Goal: Communication & Community: Answer question/provide support

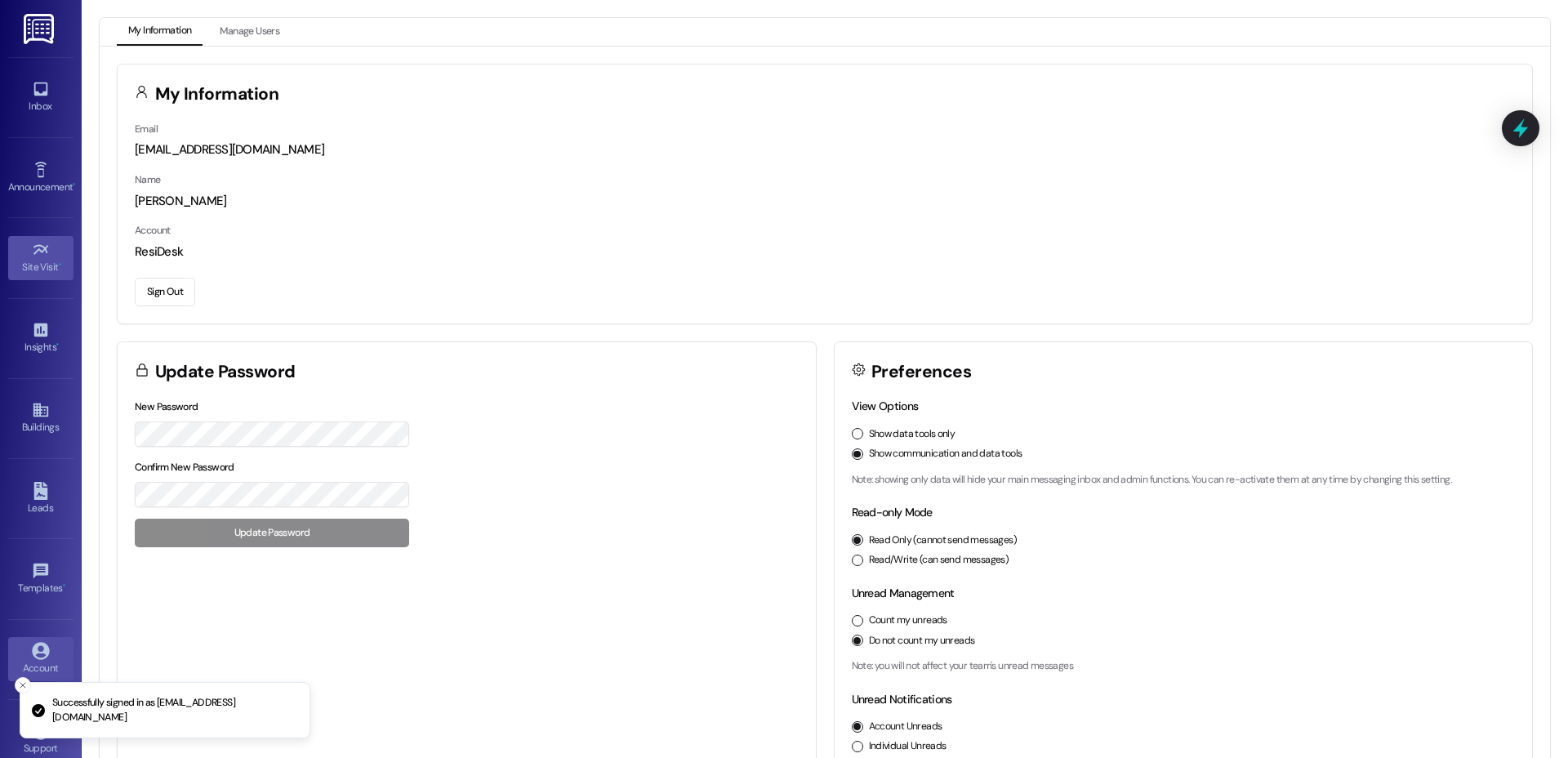
click at [37, 245] on icon at bounding box center [40, 248] width 15 height 10
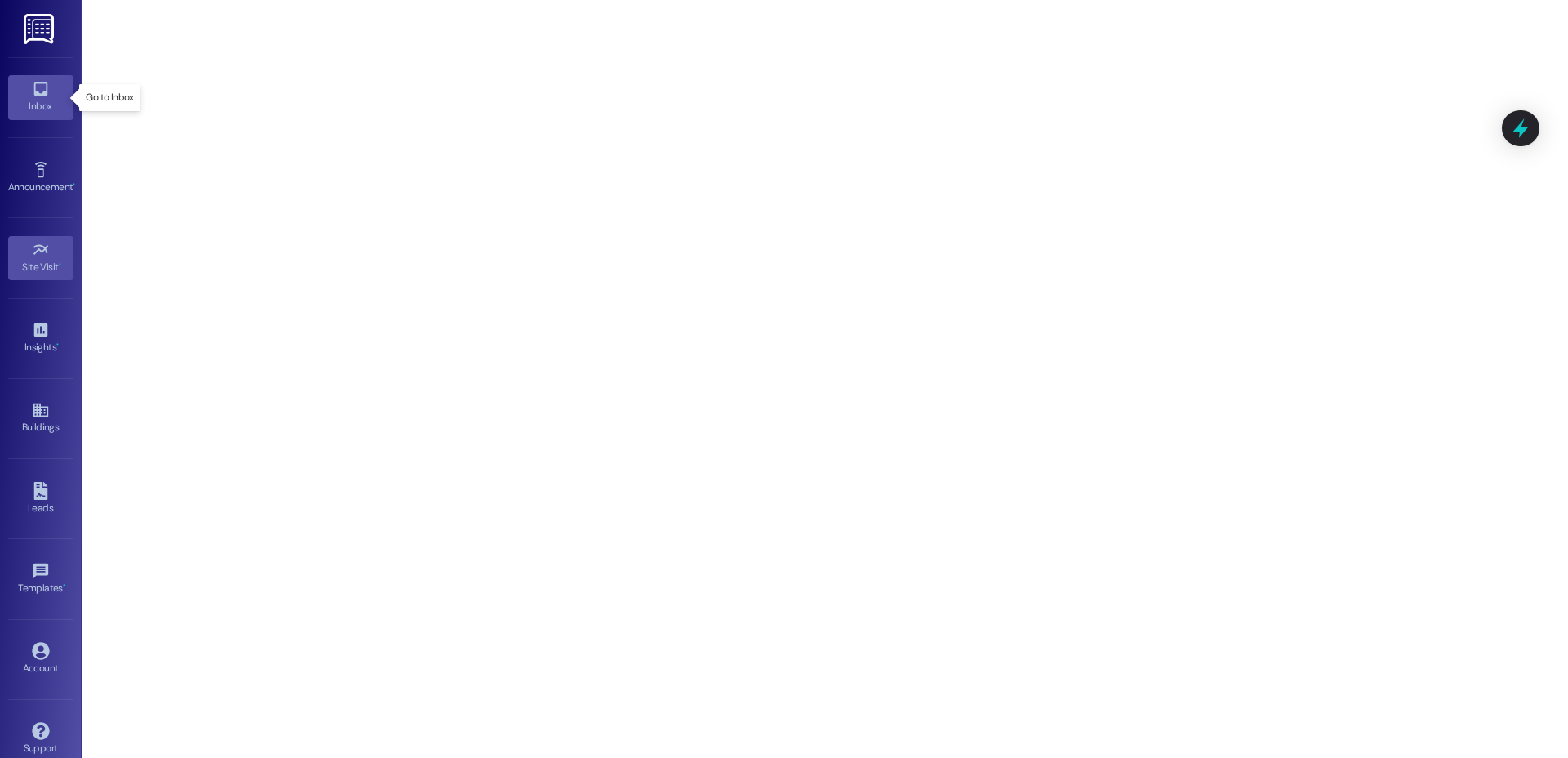
click at [35, 94] on icon at bounding box center [40, 89] width 14 height 14
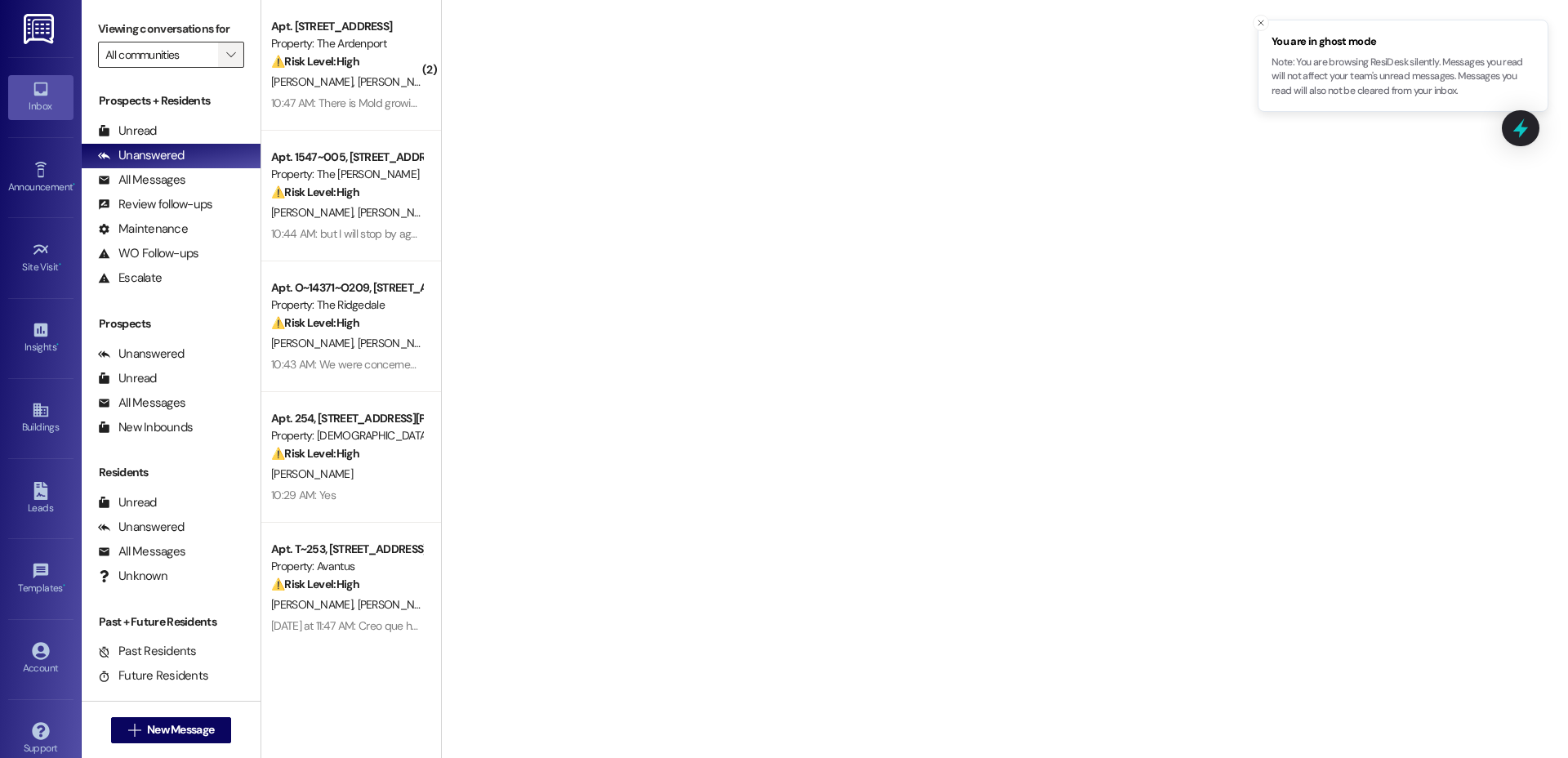
click at [226, 57] on icon "" at bounding box center [230, 54] width 9 height 13
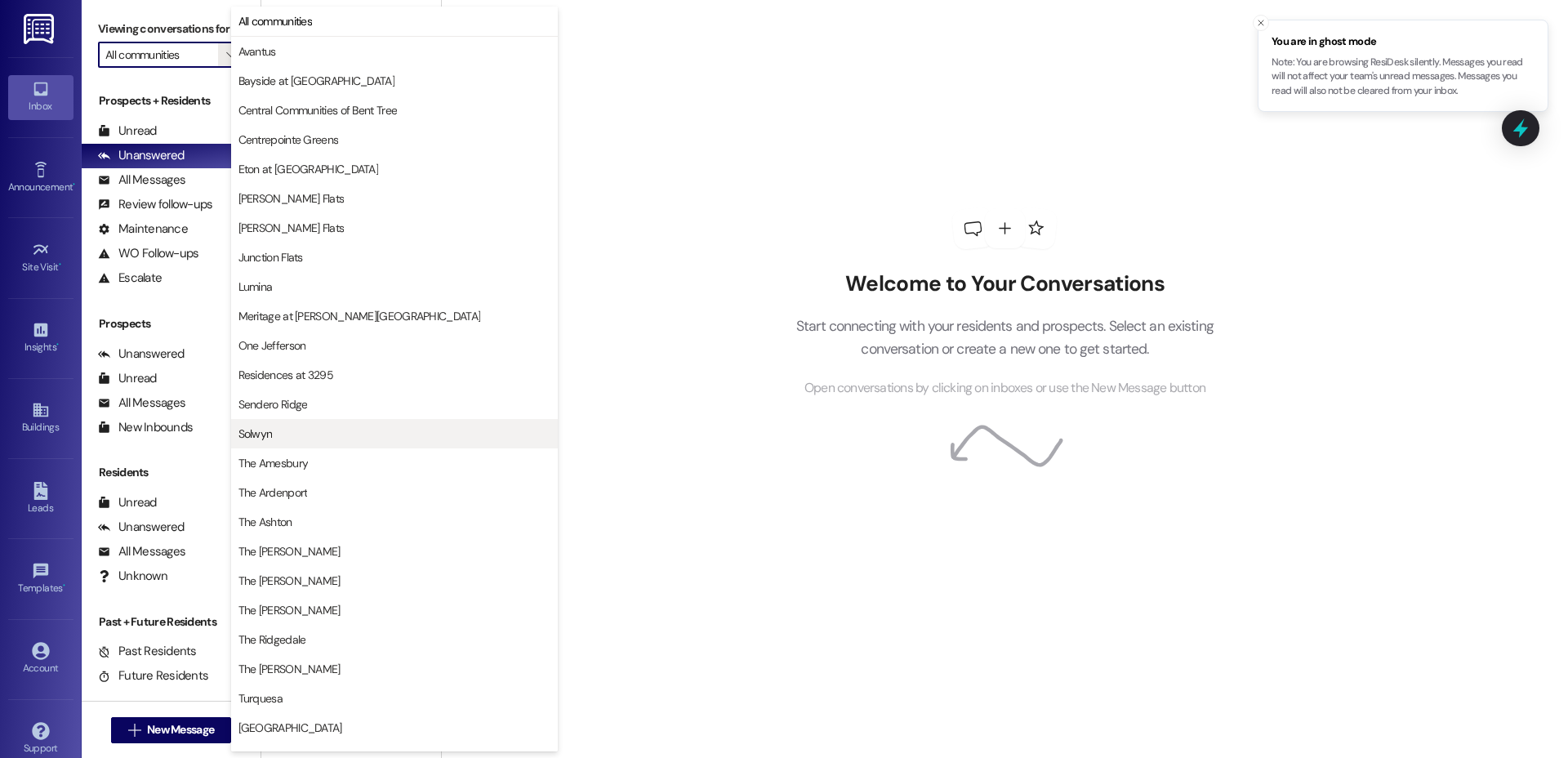
click at [333, 425] on span "Solwyn" at bounding box center [394, 433] width 312 height 16
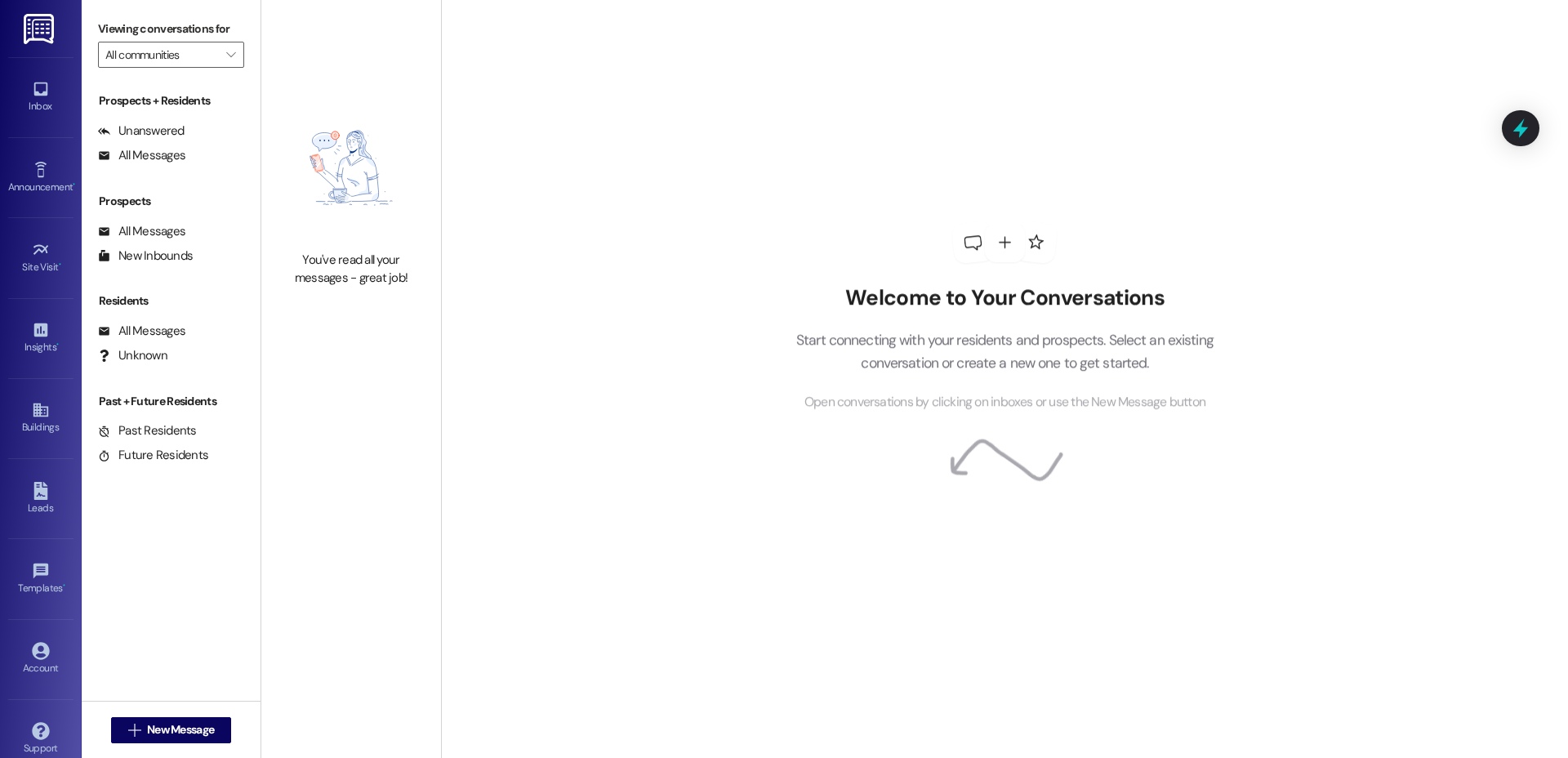
type input "Solwyn"
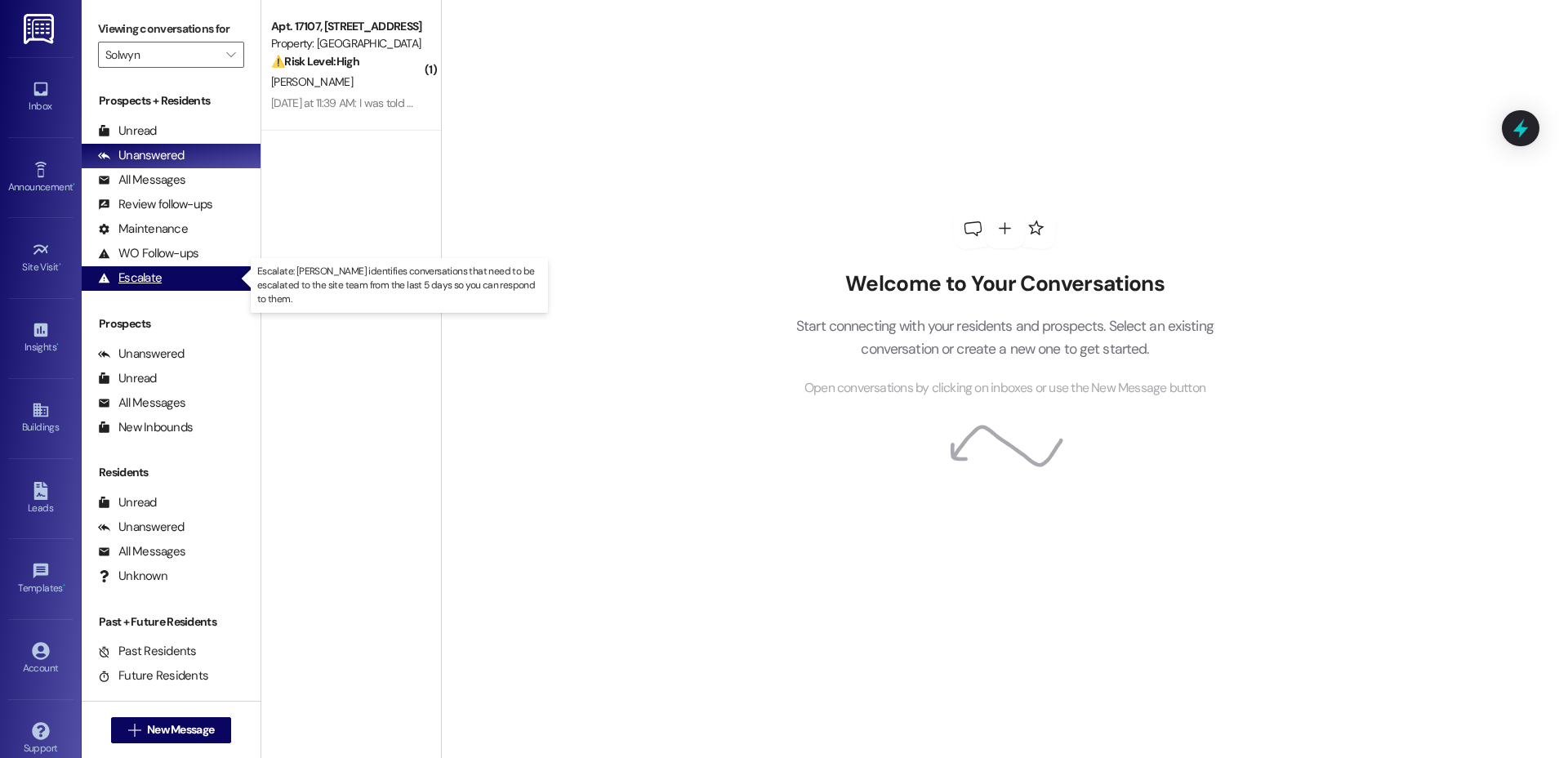
click at [127, 282] on div "Escalate" at bounding box center [130, 277] width 63 height 17
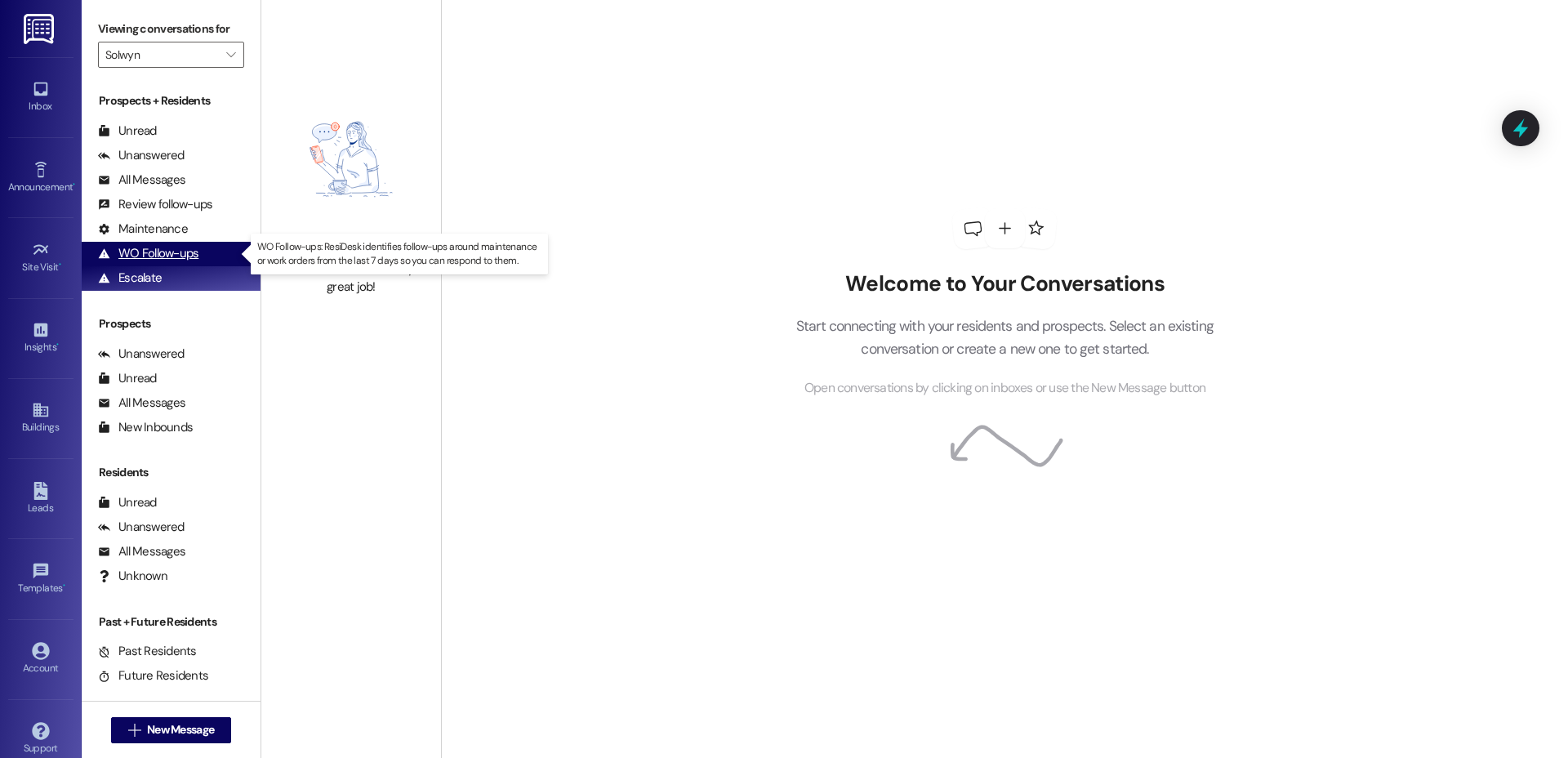
click at [151, 258] on div "WO Follow-ups" at bounding box center [148, 253] width 101 height 17
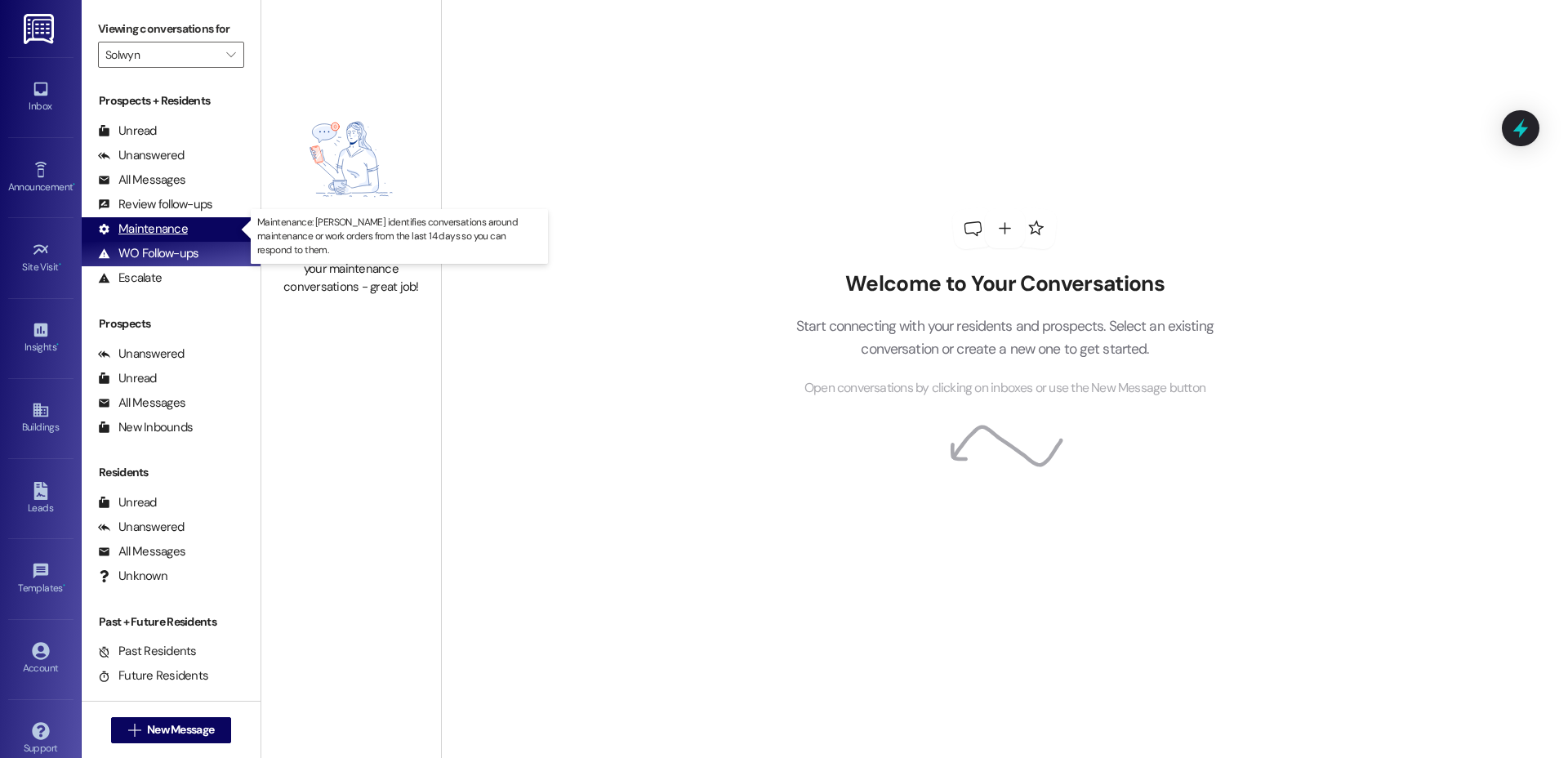
click at [157, 232] on div "Maintenance" at bounding box center [142, 228] width 90 height 17
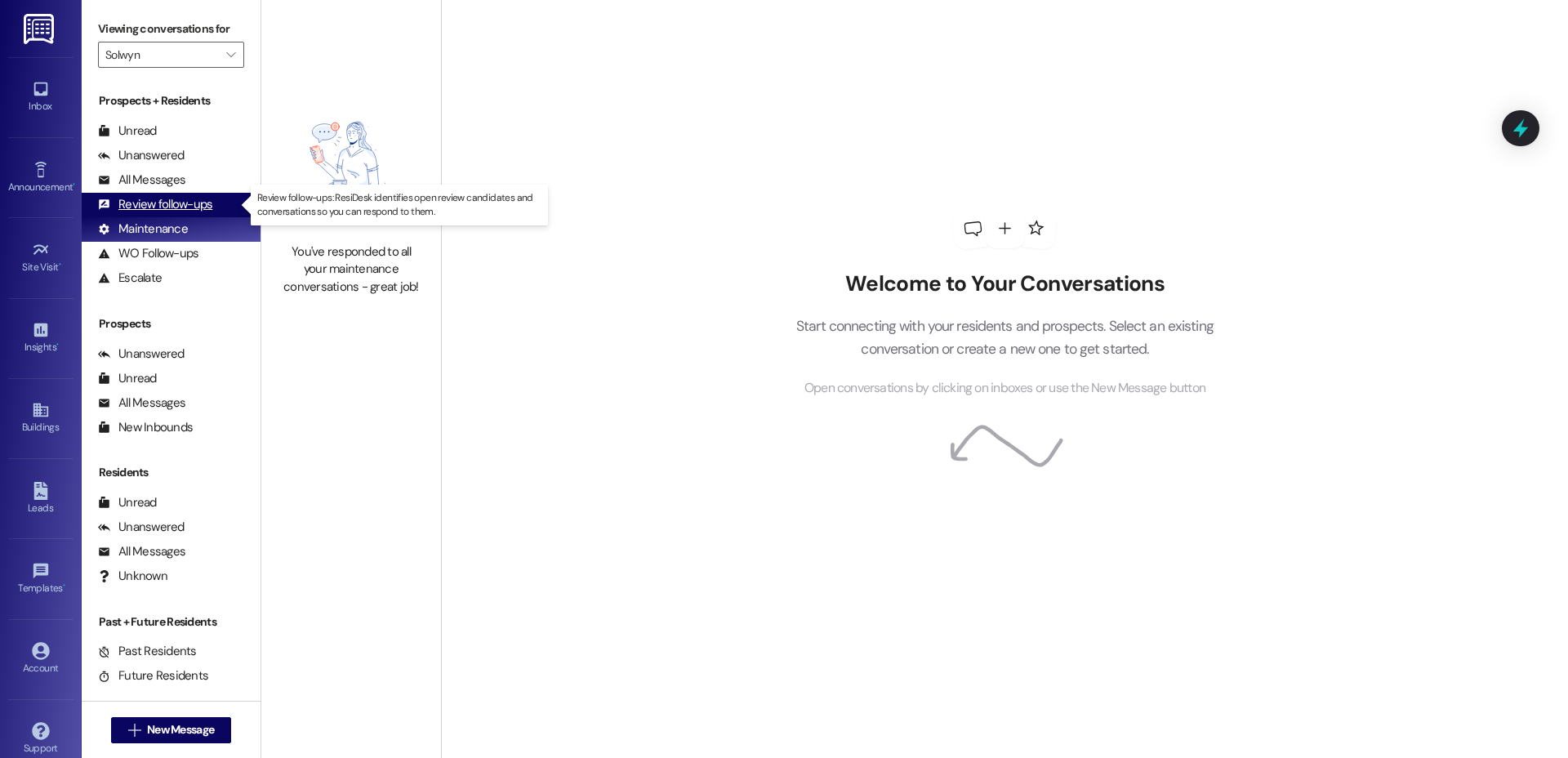
click at [152, 203] on div "Review follow-ups" at bounding box center [155, 204] width 114 height 17
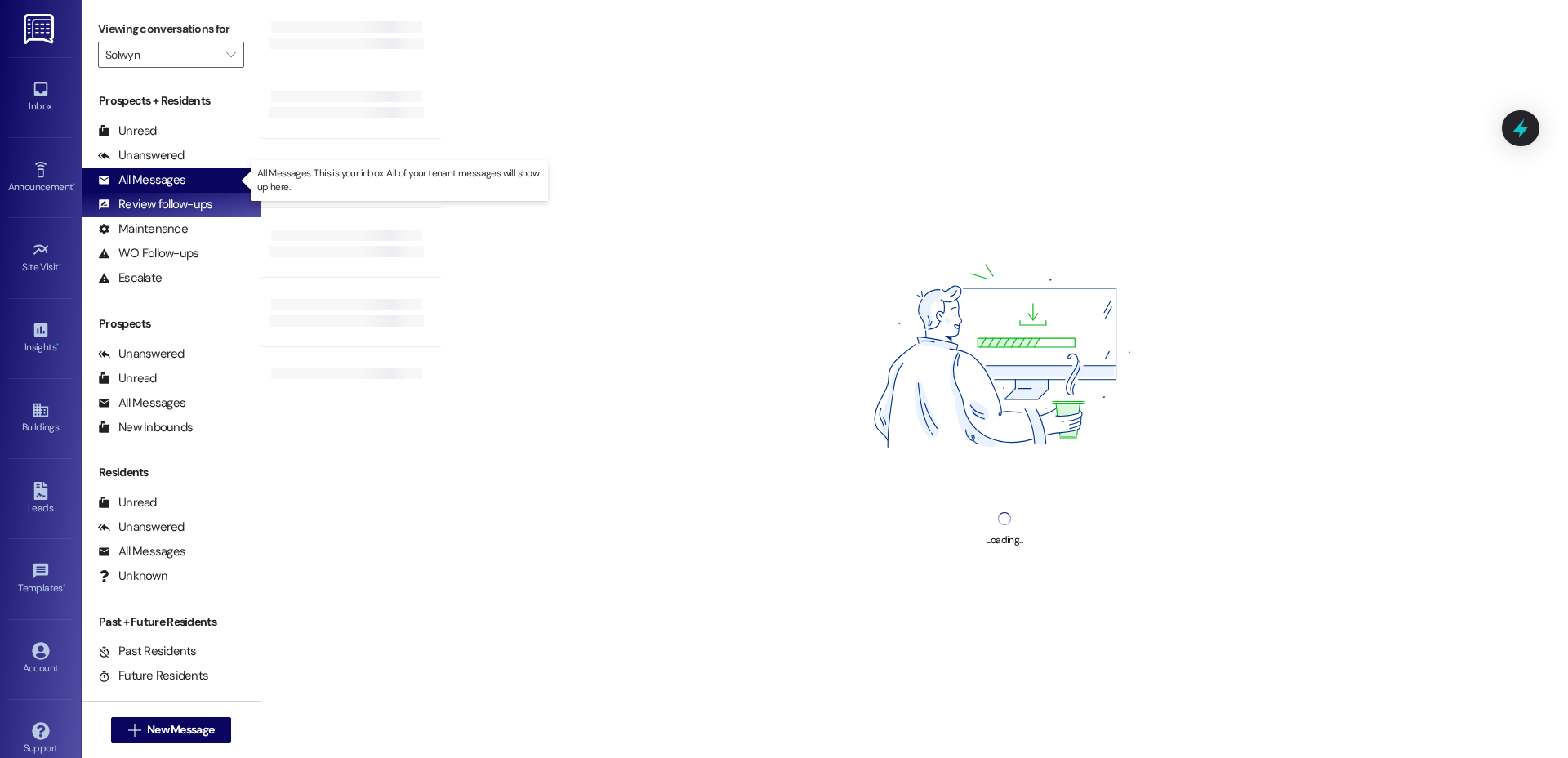
click at [154, 178] on div "All Messages" at bounding box center [141, 180] width 87 height 17
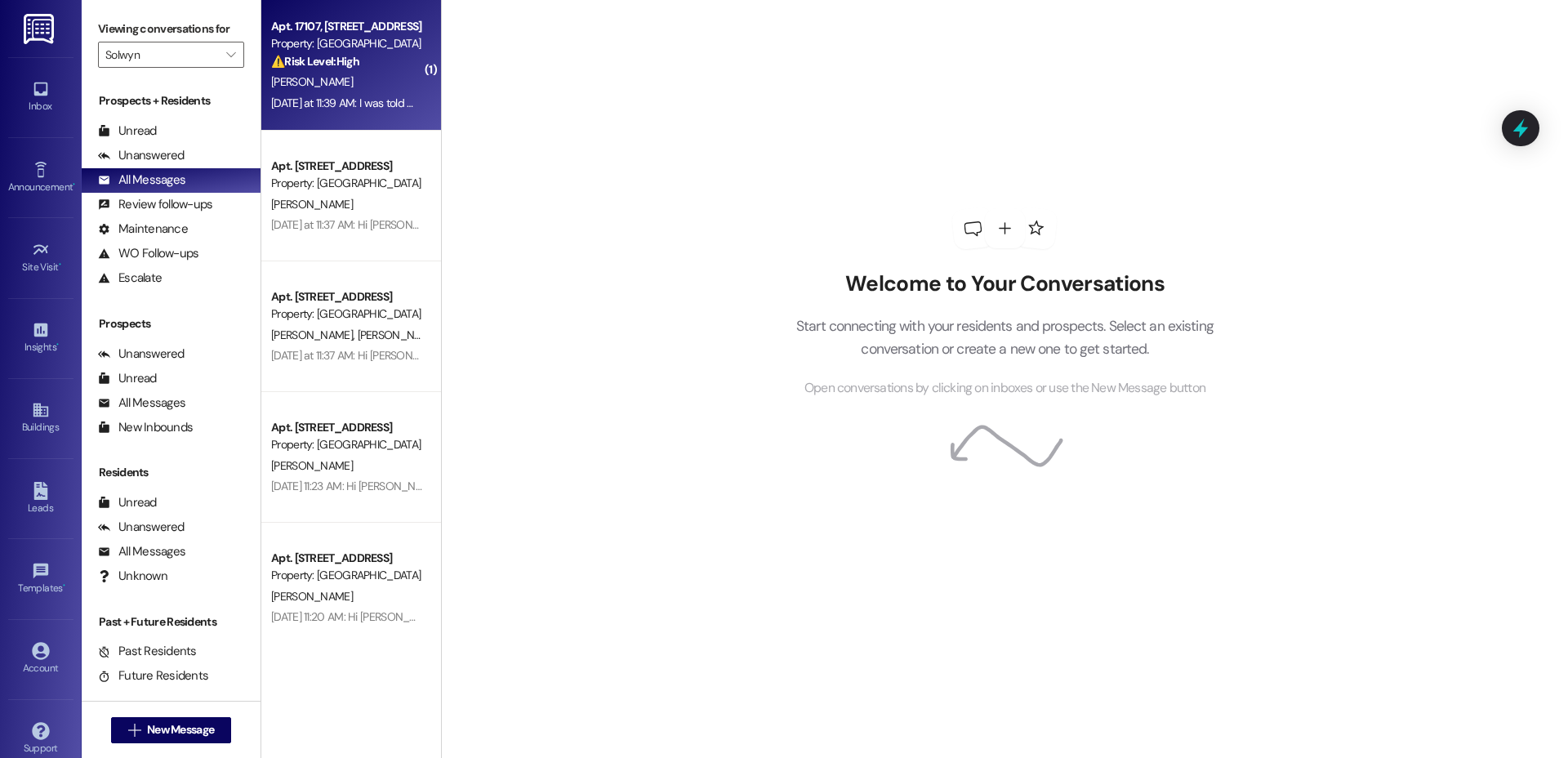
click at [301, 83] on div "[PERSON_NAME]" at bounding box center [346, 82] width 154 height 21
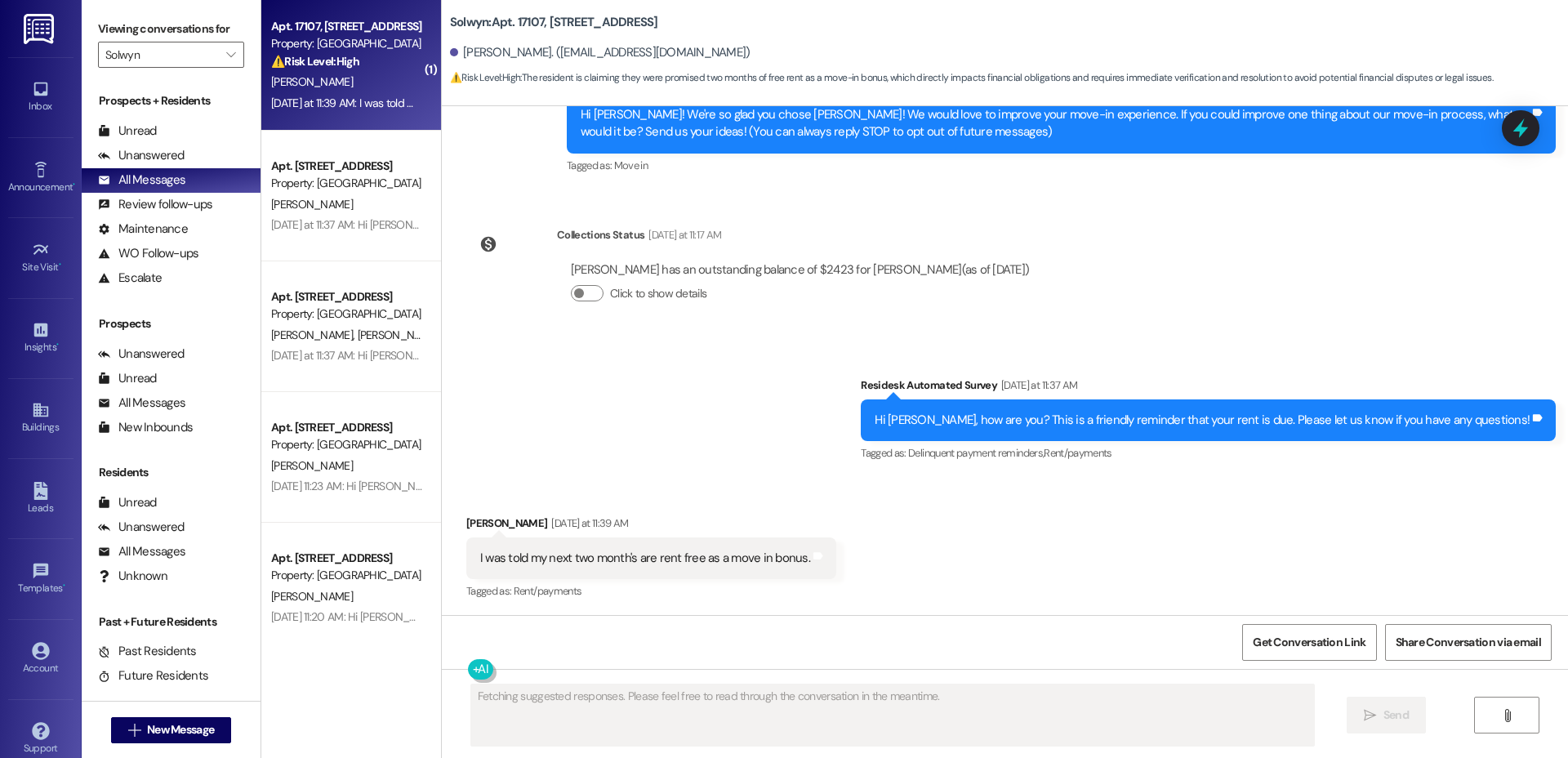
scroll to position [182, 0]
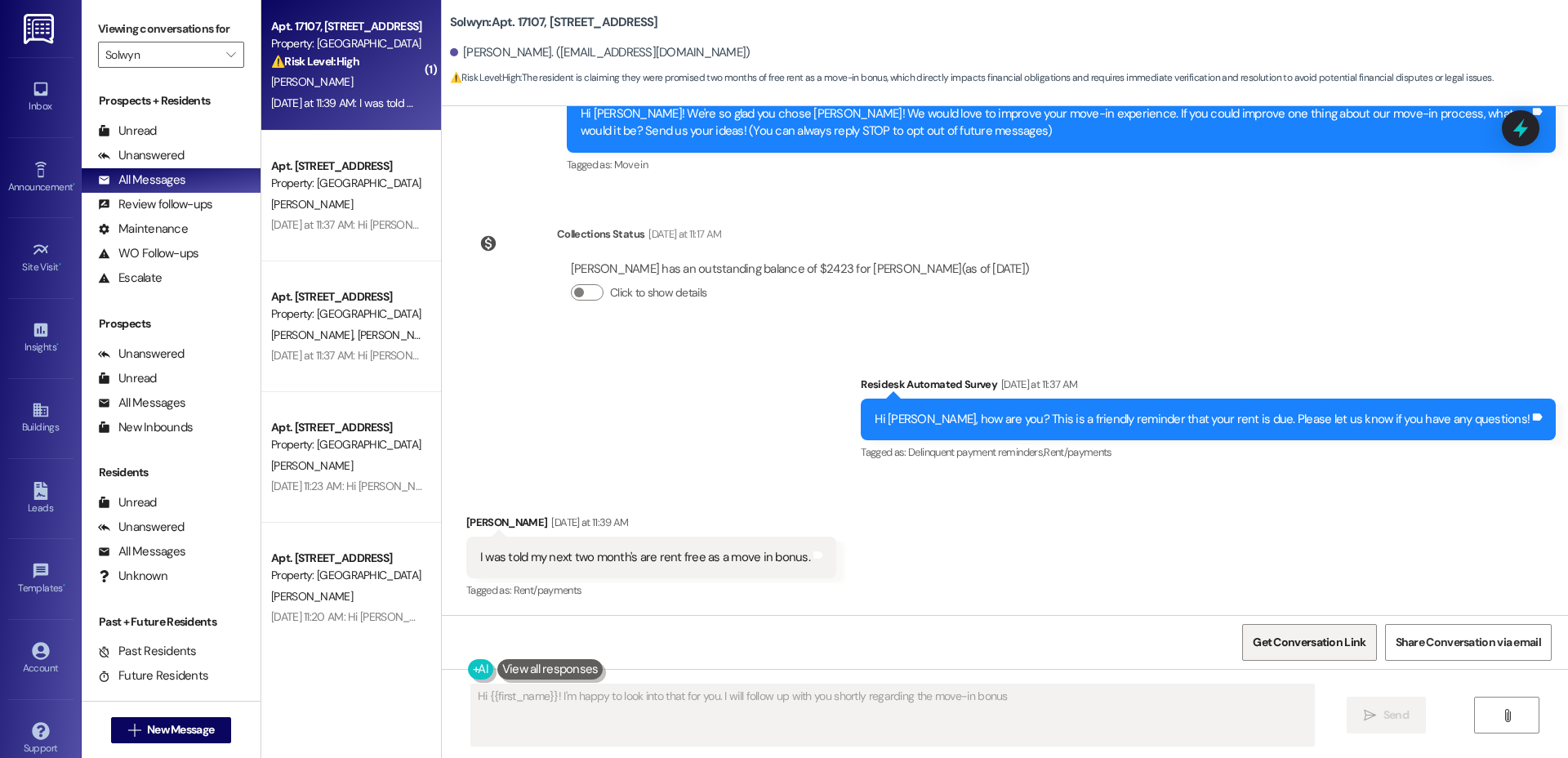
type textarea "Hi {{first_name}}! I'm happy to look into that for you. I will follow up with y…"
click at [1323, 643] on span "Get Conversation Link" at bounding box center [1309, 642] width 112 height 17
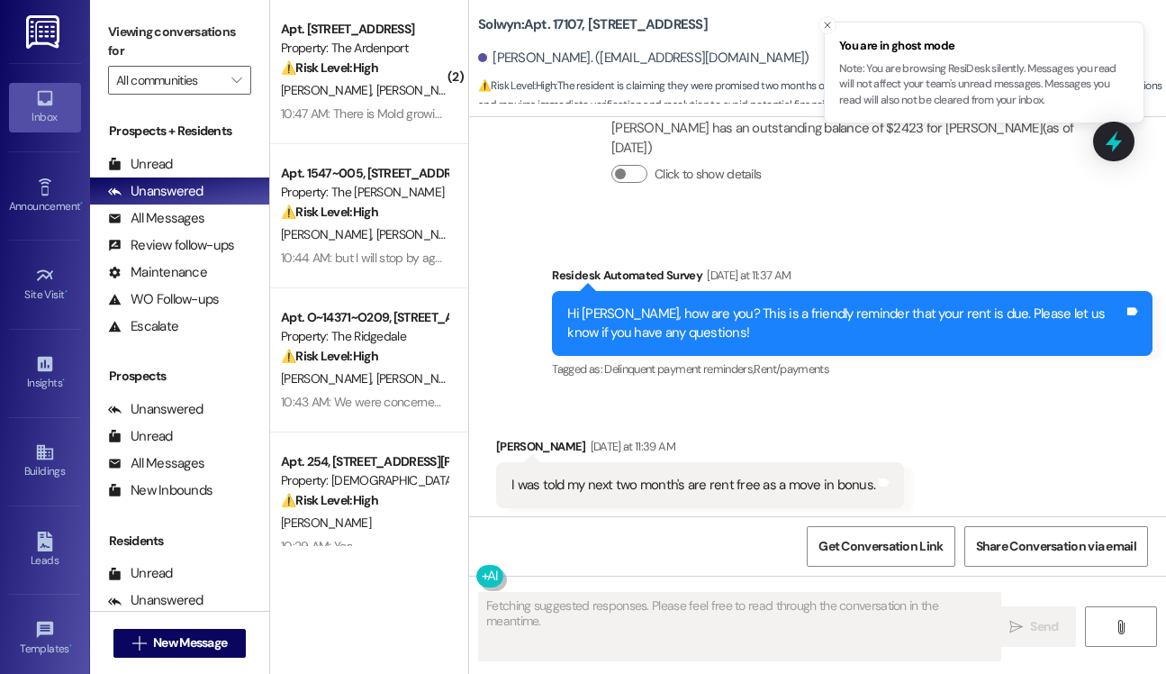
scroll to position [401, 0]
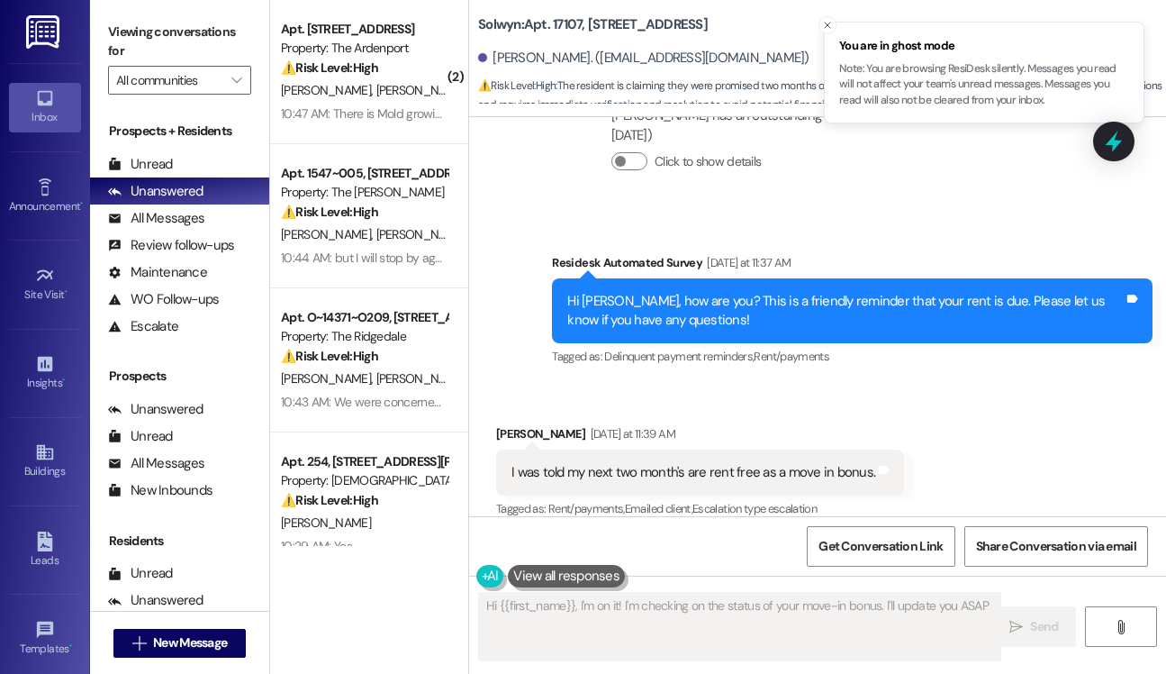
type textarea "Hi {{first_name}}, I'm on it! I'm checking on the status of your move-in bonus.…"
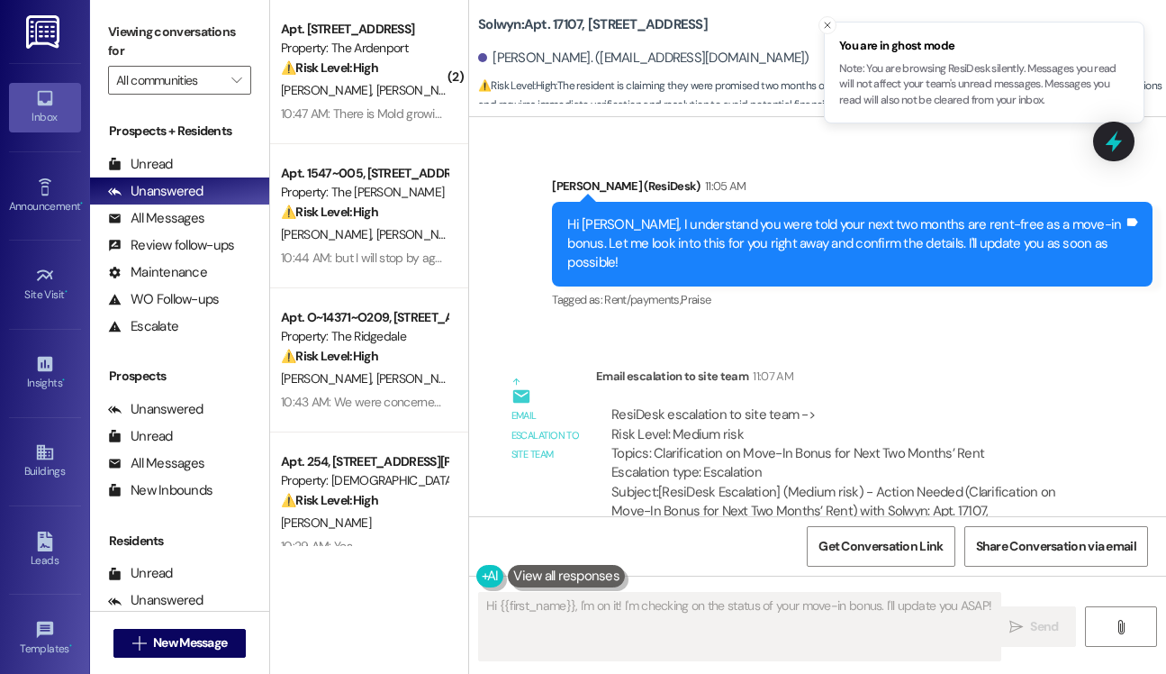
scroll to position [814, 0]
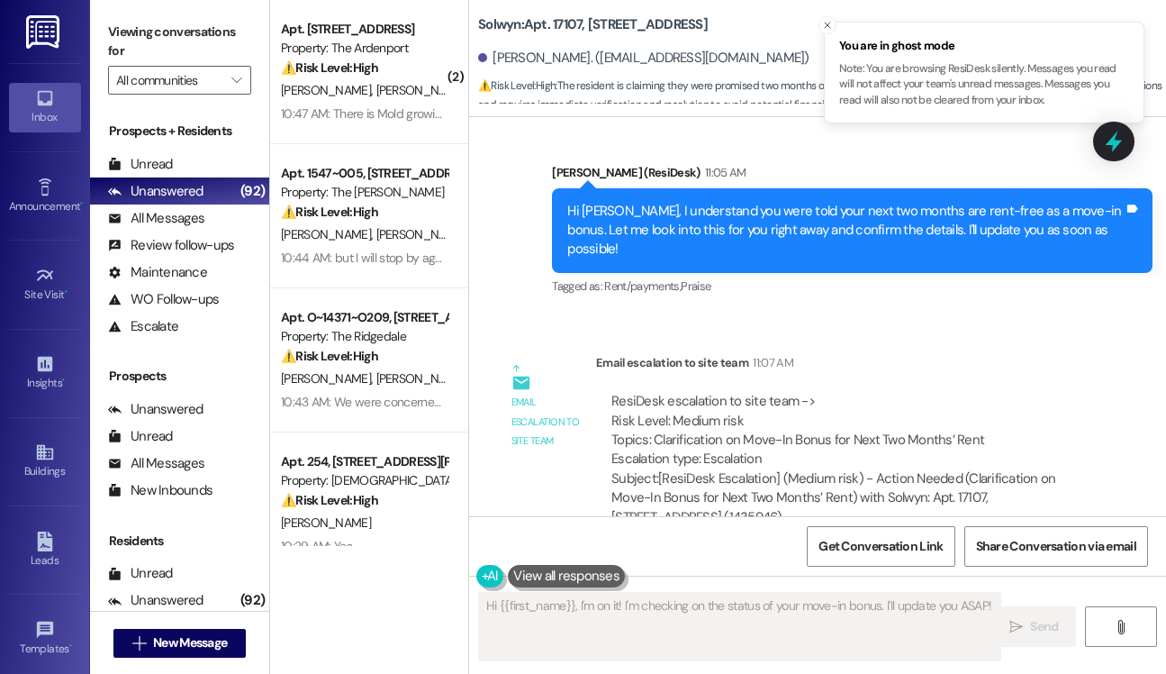
click at [954, 392] on div "ResiDesk escalation to site team -> Risk Level: Medium risk Topics: Clarificati…" at bounding box center [846, 430] width 470 height 77
